Goal: Task Accomplishment & Management: Use online tool/utility

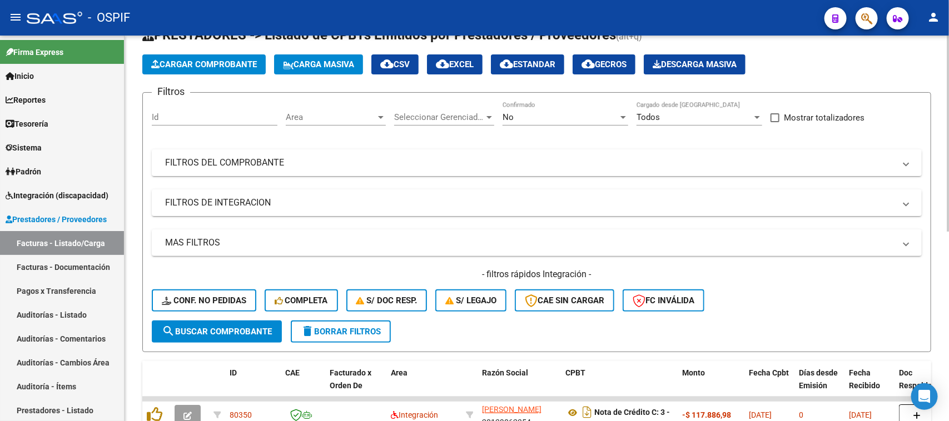
scroll to position [38, 0]
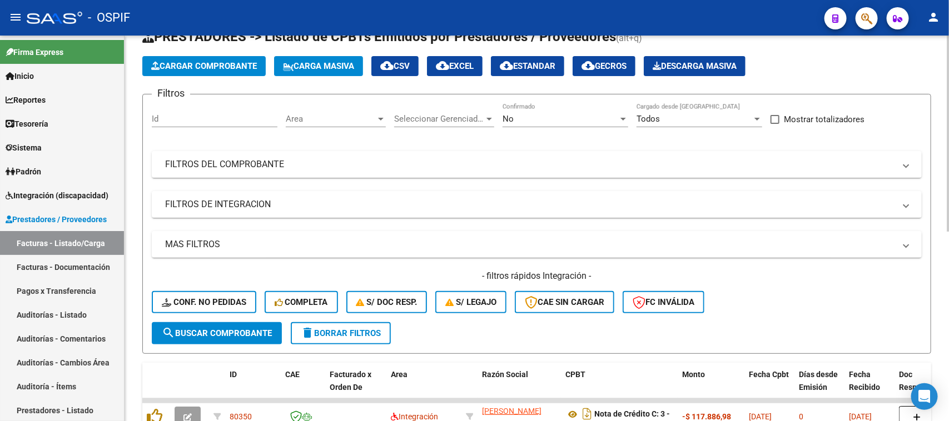
click at [336, 9] on div "Video tutorial PRESTADORES -> Listado de CPBTs Emitidos por Prestadores / Prove…" at bounding box center [537, 373] width 827 height 751
click at [336, 9] on div at bounding box center [623, 118] width 10 height 9
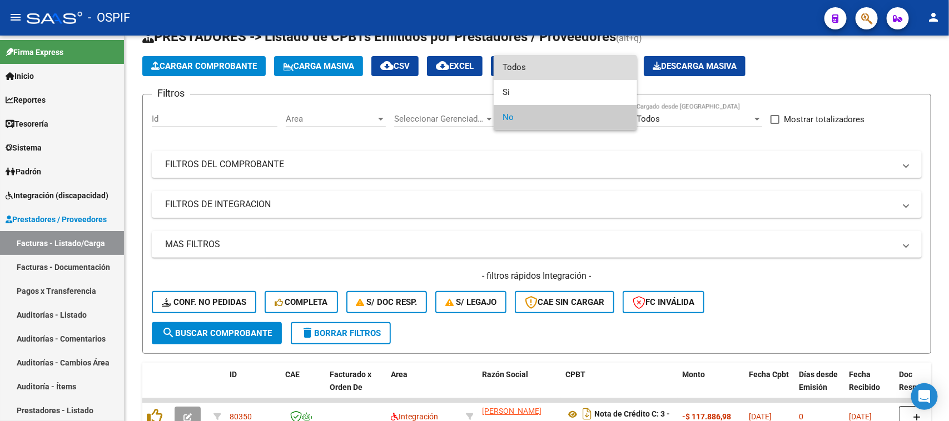
click at [336, 9] on span "Todos" at bounding box center [565, 67] width 126 height 25
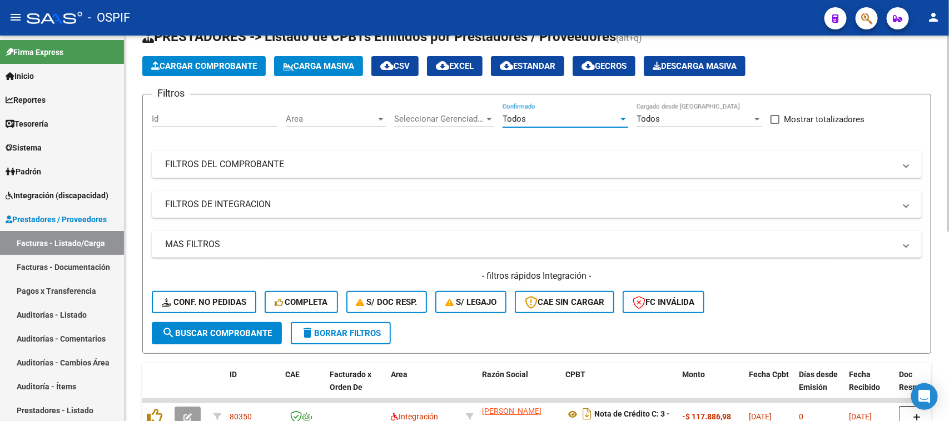
click at [258, 9] on mat-expansion-panel-header "FILTROS DEL COMPROBANTE" at bounding box center [537, 164] width 770 height 27
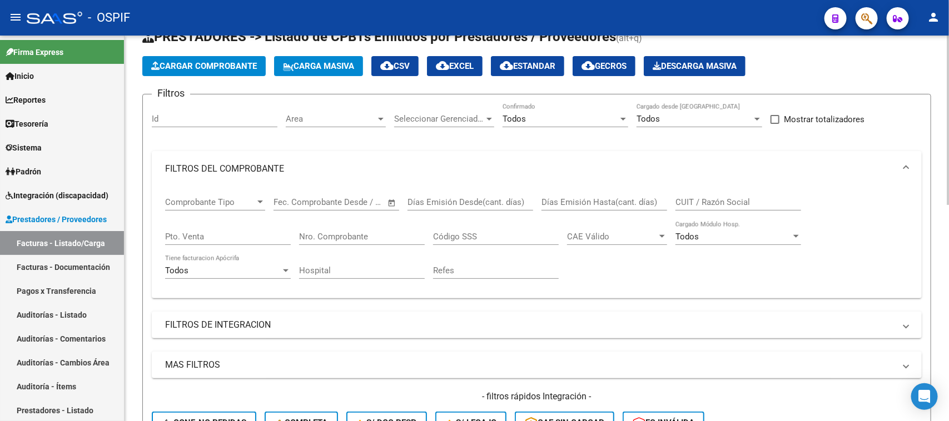
click at [321, 9] on div "Fecha inicio – Fecha fin Fec. Comprobante Desde / Hasta" at bounding box center [329, 199] width 112 height 24
click at [336, 9] on span "Open calendar" at bounding box center [391, 202] width 27 height 27
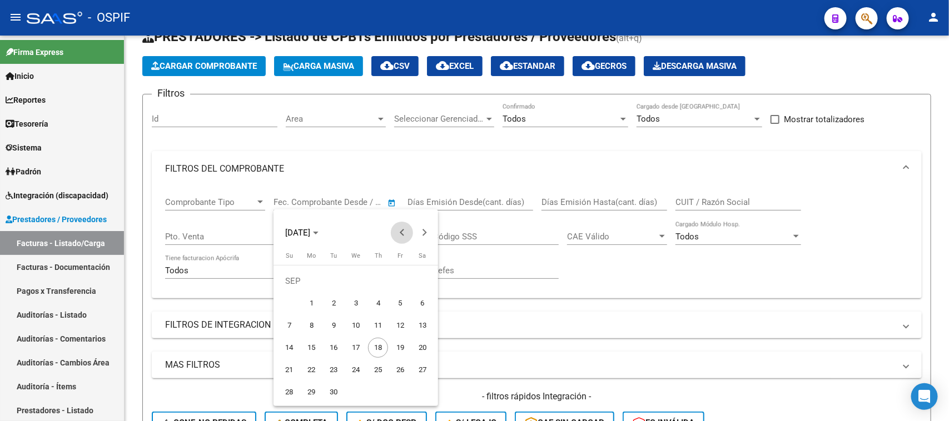
click at [336, 9] on span "Previous month" at bounding box center [402, 233] width 22 height 22
click at [336, 9] on span "1" at bounding box center [400, 281] width 20 height 20
type input "[DATE]"
click at [336, 9] on div at bounding box center [474, 210] width 949 height 421
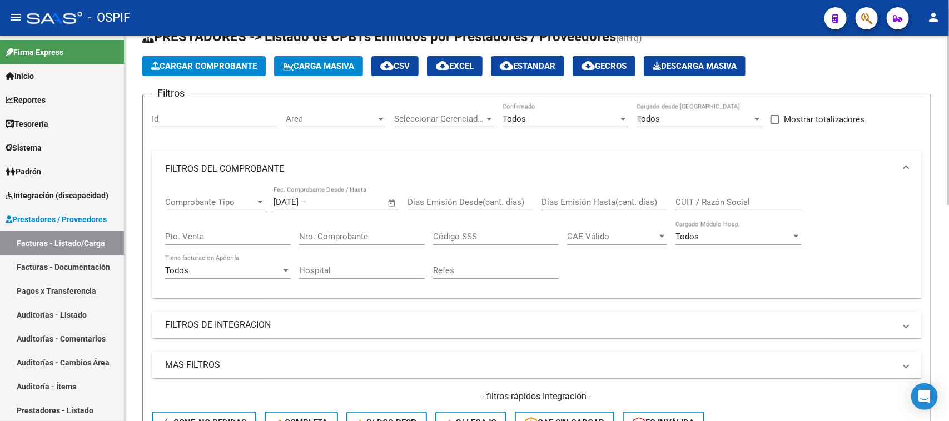
click at [336, 9] on span "Open calendar" at bounding box center [391, 202] width 27 height 27
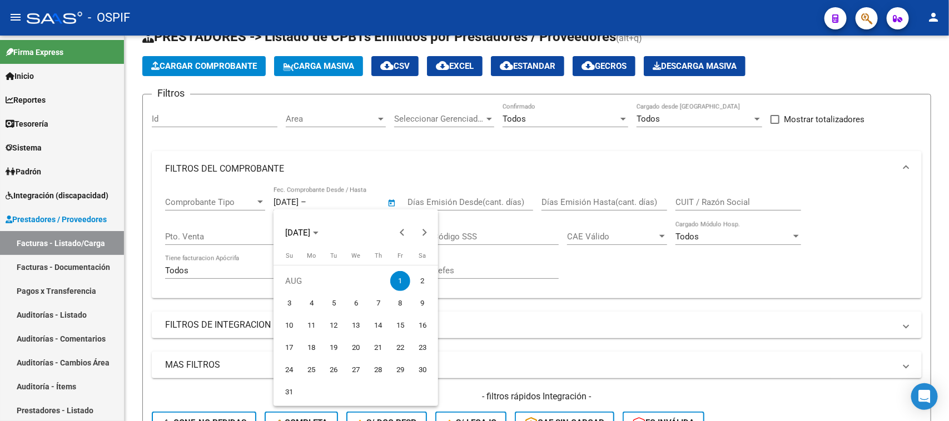
click at [336, 9] on span "1" at bounding box center [400, 281] width 20 height 20
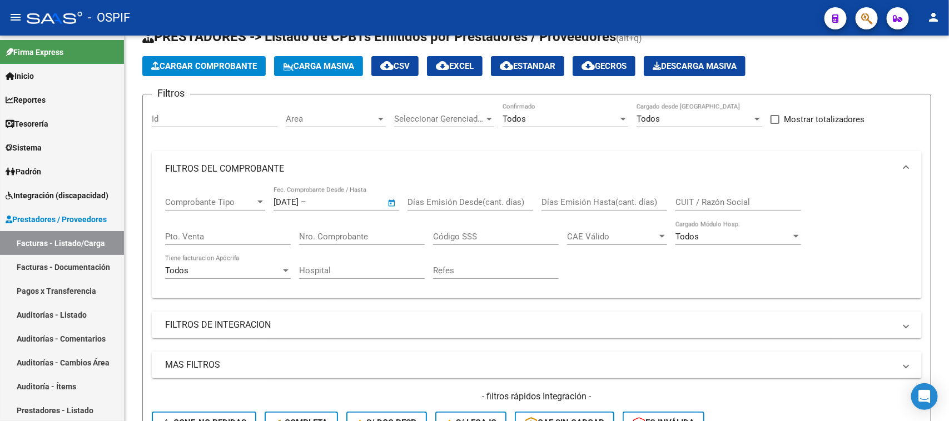
type input "[DATE]"
click at [336, 9] on div "Comprobante Tipo Comprobante Tipo [DATE] [DATE] – [DATE] Fecha fin Fec. Comprob…" at bounding box center [536, 238] width 743 height 103
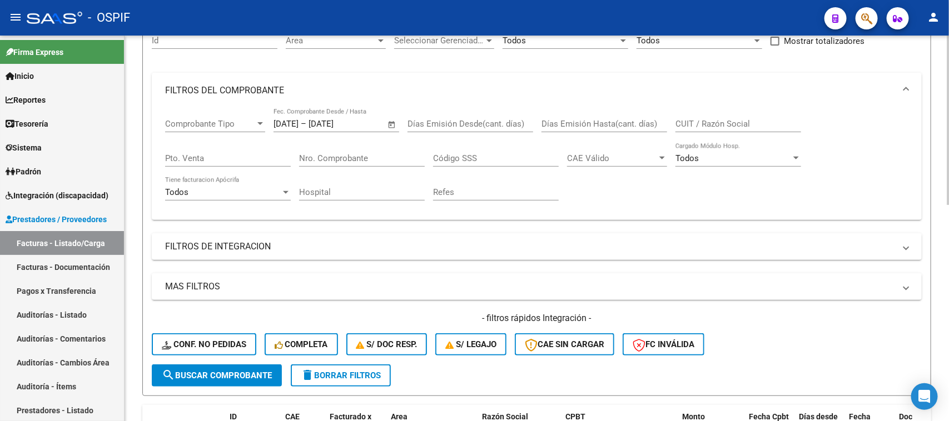
click at [336, 9] on div at bounding box center [947, 171] width 3 height 169
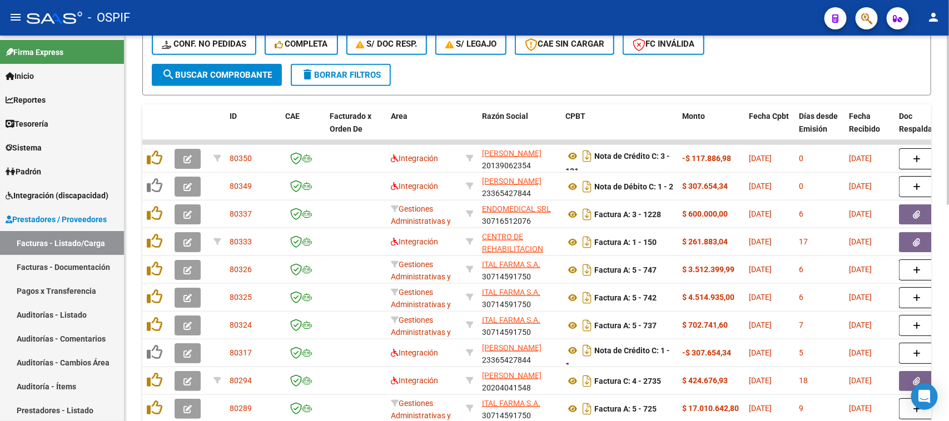
scroll to position [420, 0]
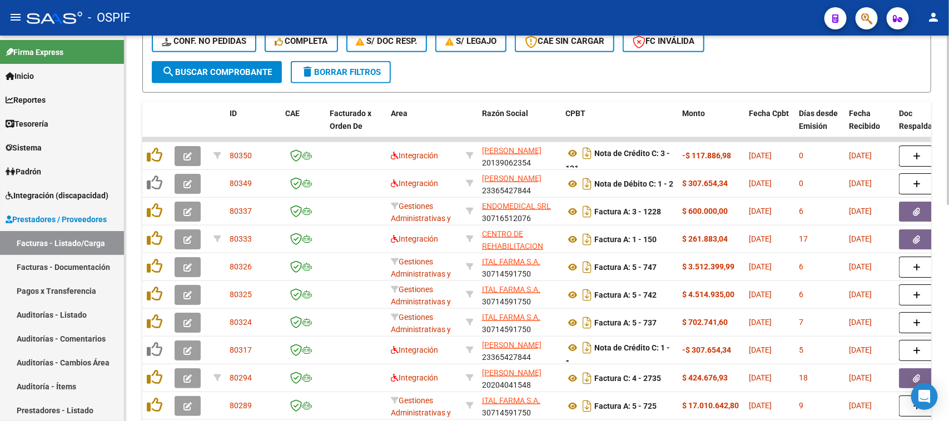
click at [336, 9] on div "Video tutorial PRESTADORES -> Listado de CPBTs Emitidos por Prestadores / Prove…" at bounding box center [537, 51] width 827 height 871
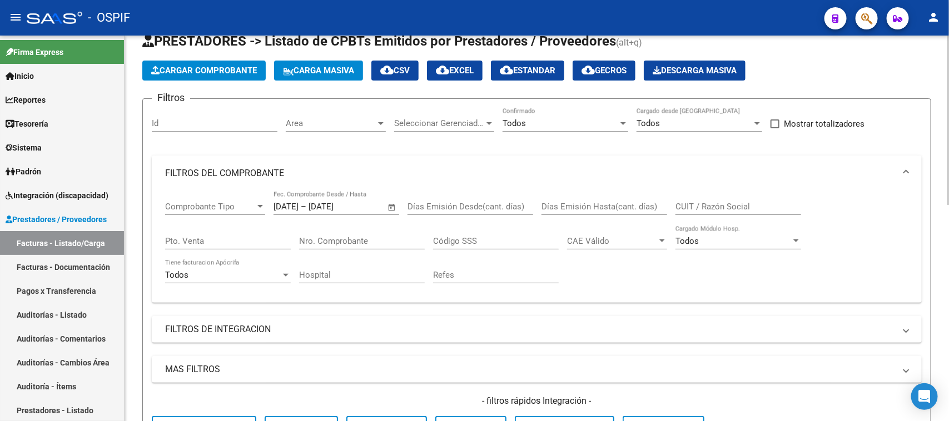
scroll to position [0, 0]
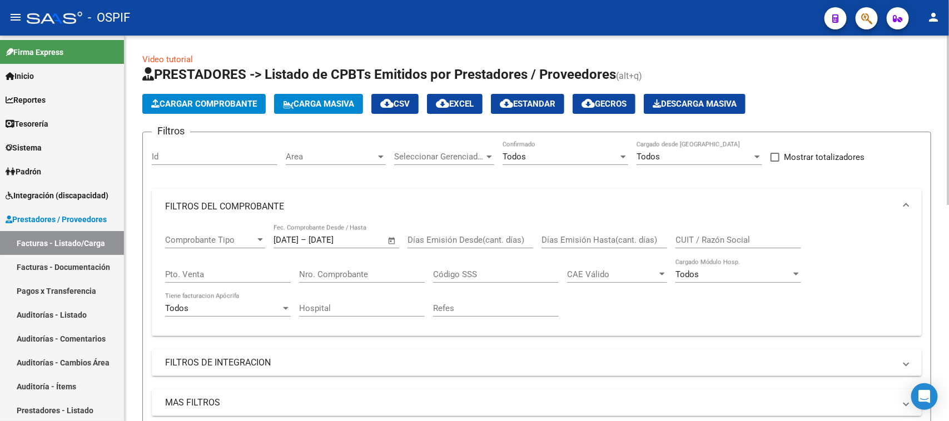
click at [336, 9] on div "menu - OSPIF person Firma Express Inicio Calendario SSS Instructivos Contacto O…" at bounding box center [474, 210] width 949 height 421
click at [336, 9] on div at bounding box center [947, 120] width 3 height 169
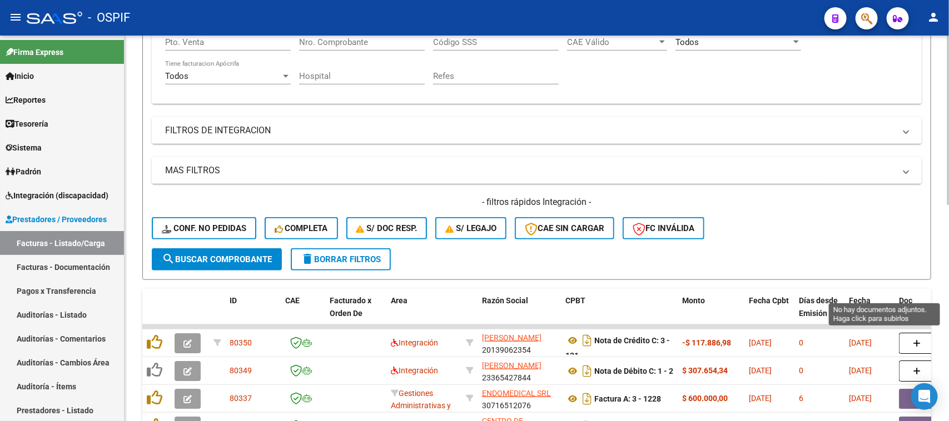
scroll to position [312, 0]
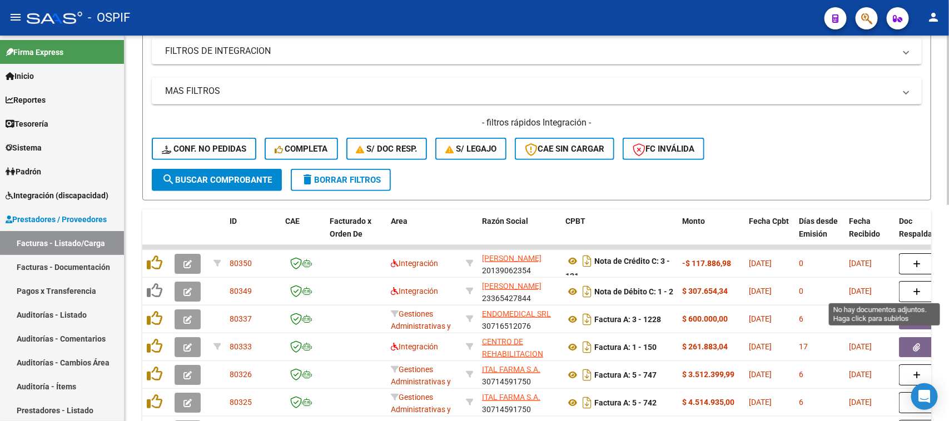
click at [336, 9] on div "Video tutorial PRESTADORES -> Listado de CPBTs Emitidos por Prestadores / Prove…" at bounding box center [537, 159] width 827 height 871
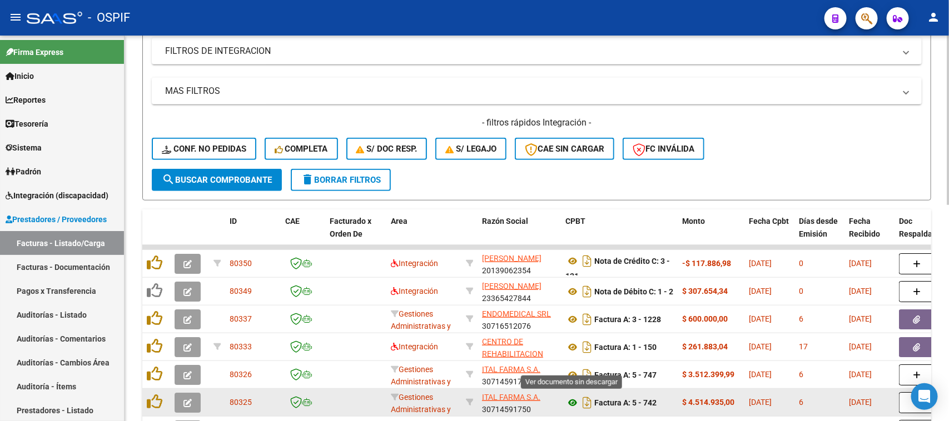
click at [336, 9] on icon at bounding box center [572, 402] width 14 height 13
